Goal: Transaction & Acquisition: Purchase product/service

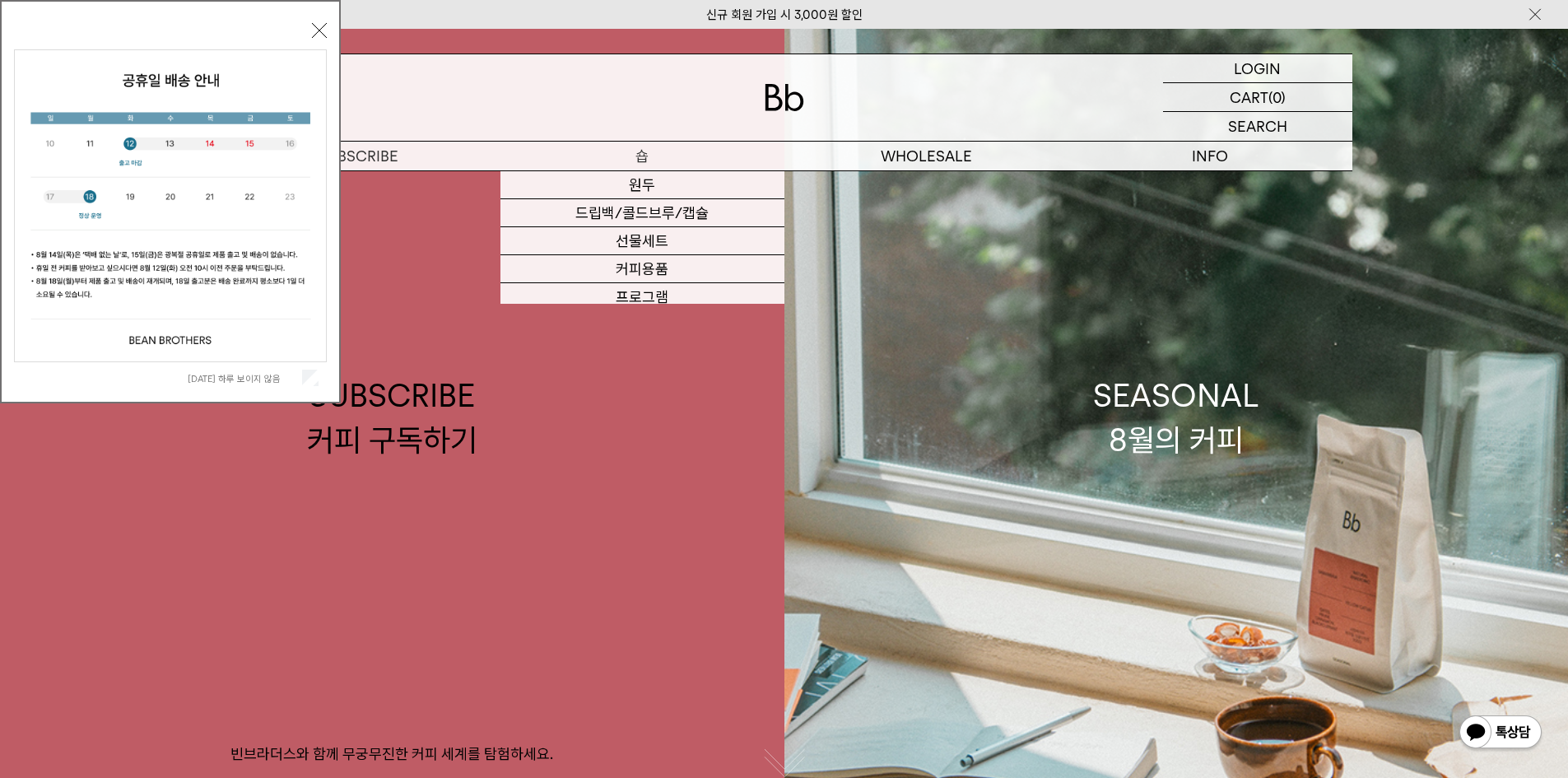
click at [618, 148] on p "숍" at bounding box center [642, 156] width 284 height 29
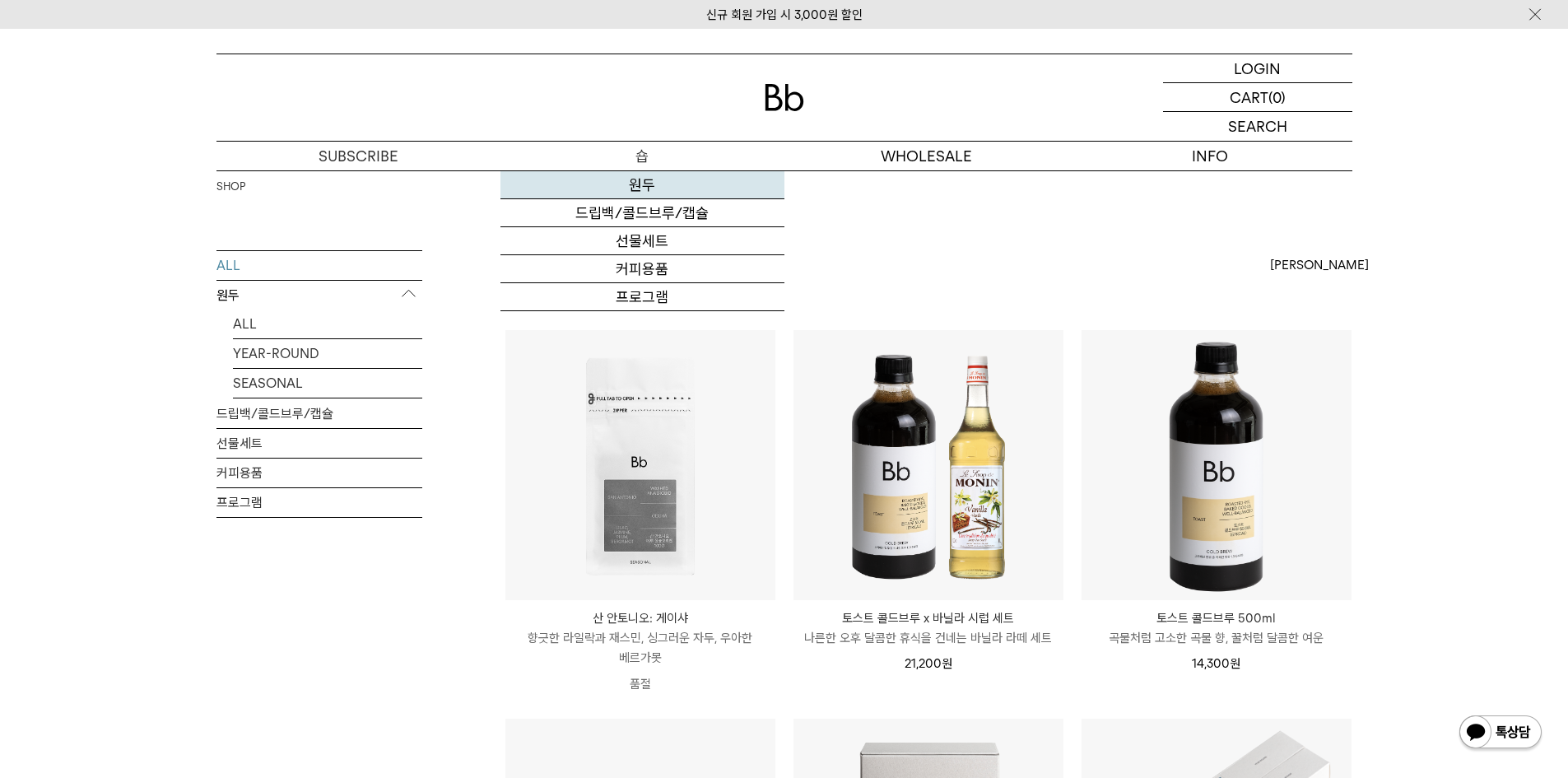
click at [645, 184] on link "원두" at bounding box center [642, 185] width 284 height 28
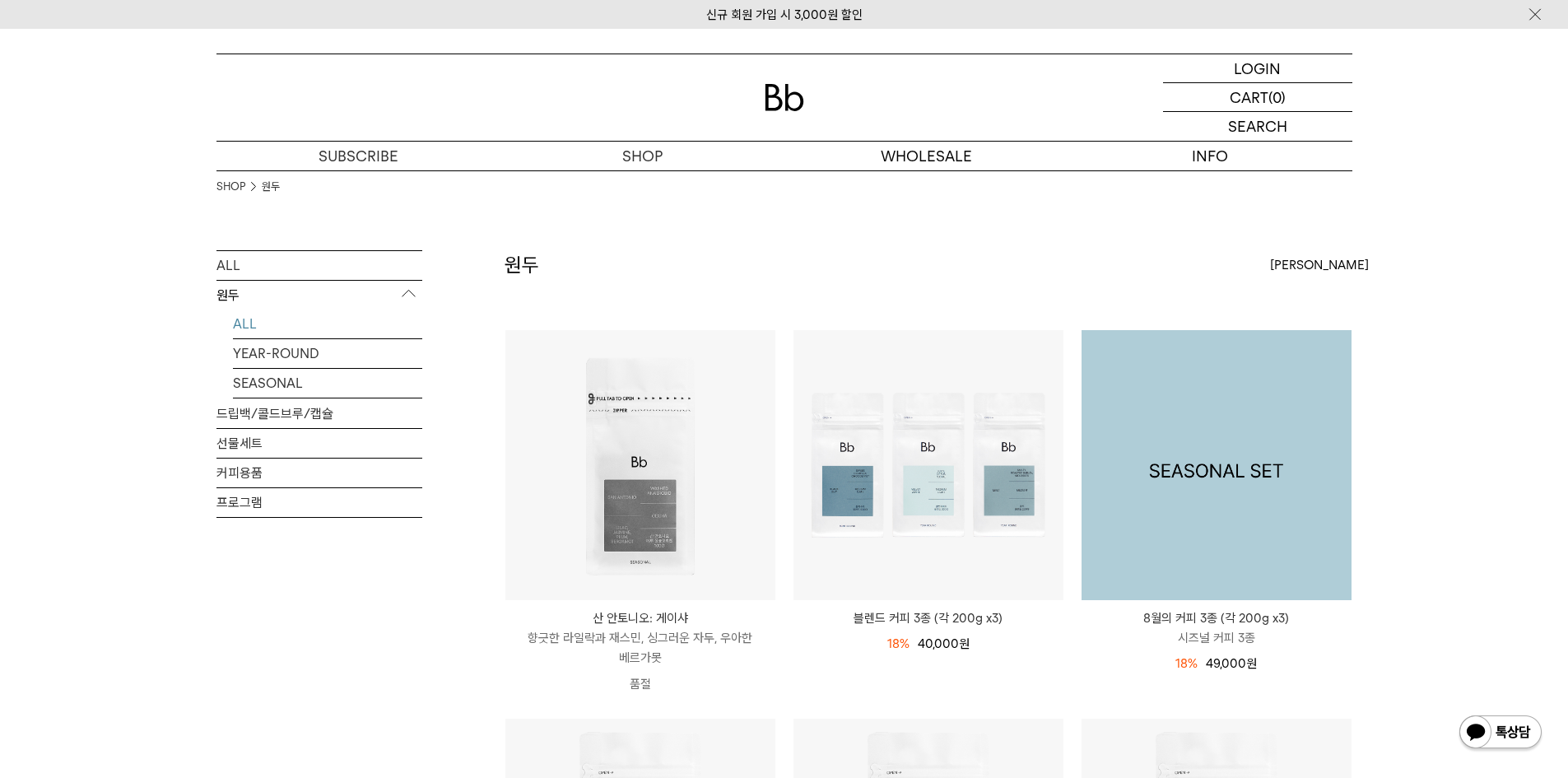
click at [1140, 486] on img at bounding box center [1216, 465] width 270 height 270
